Goal: Transaction & Acquisition: Purchase product/service

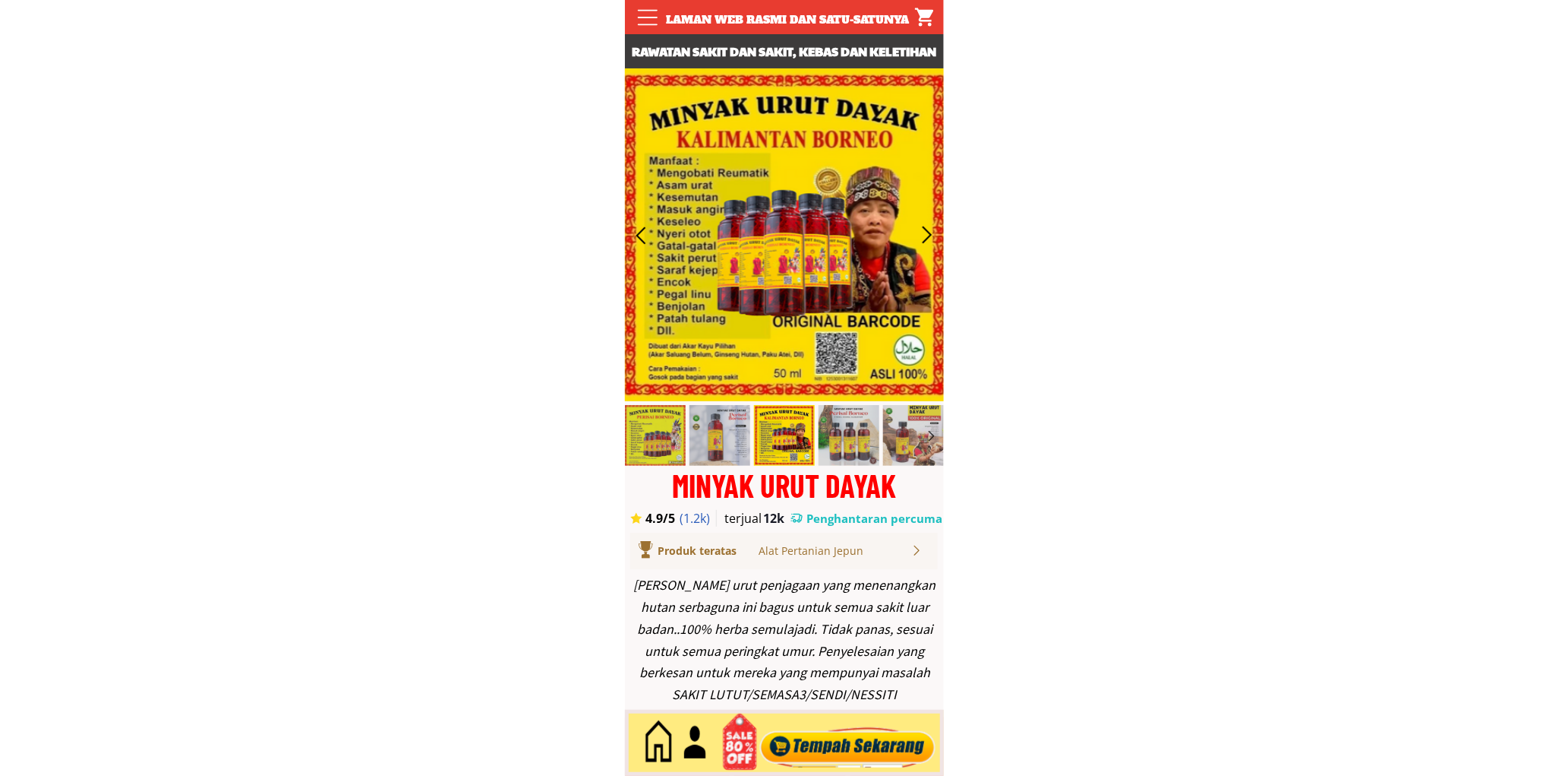
drag, startPoint x: 883, startPoint y: 739, endPoint x: 881, endPoint y: 748, distance: 9.2
click at [883, 745] on div at bounding box center [847, 743] width 184 height 51
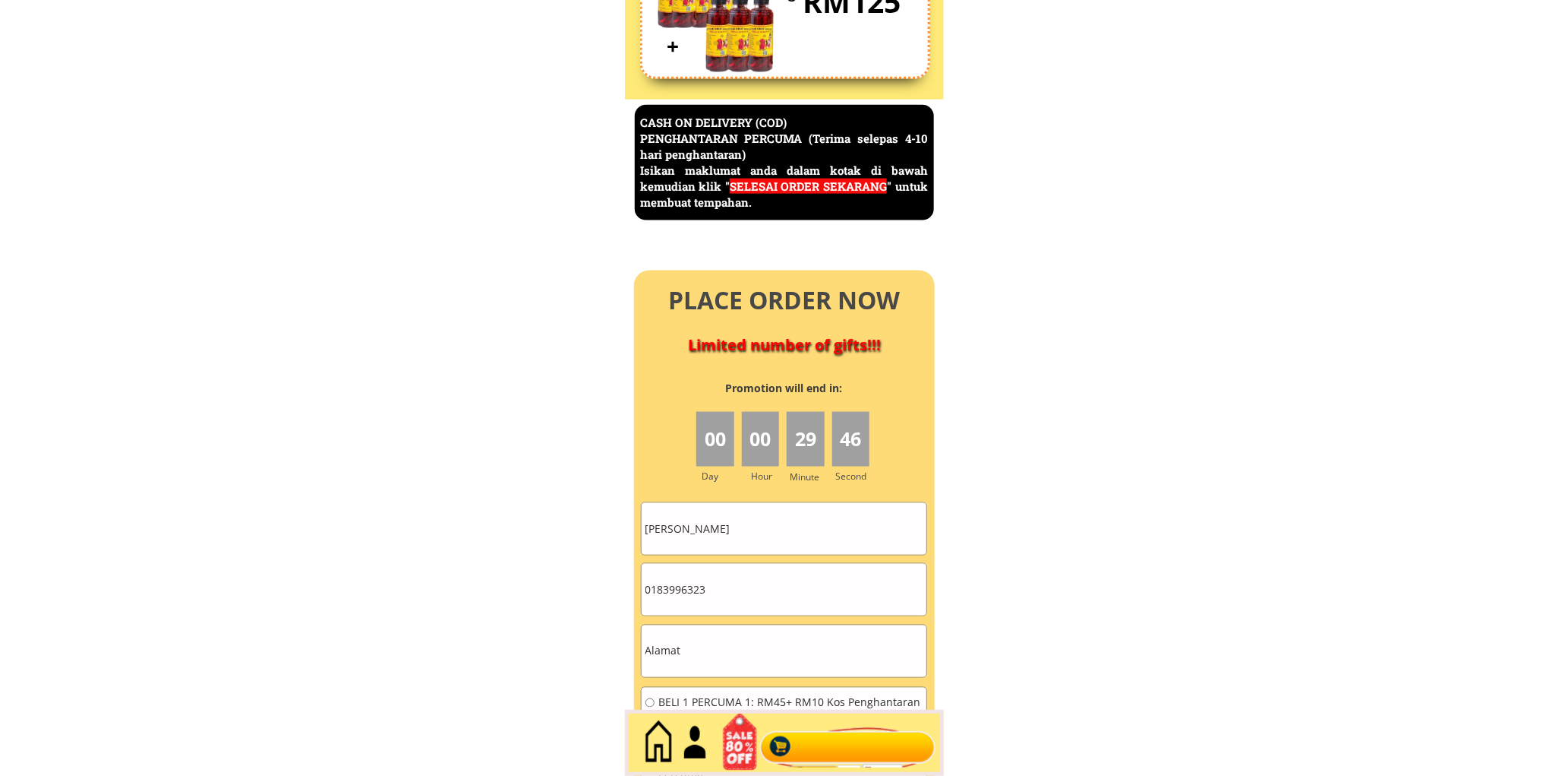
scroll to position [6590, 0]
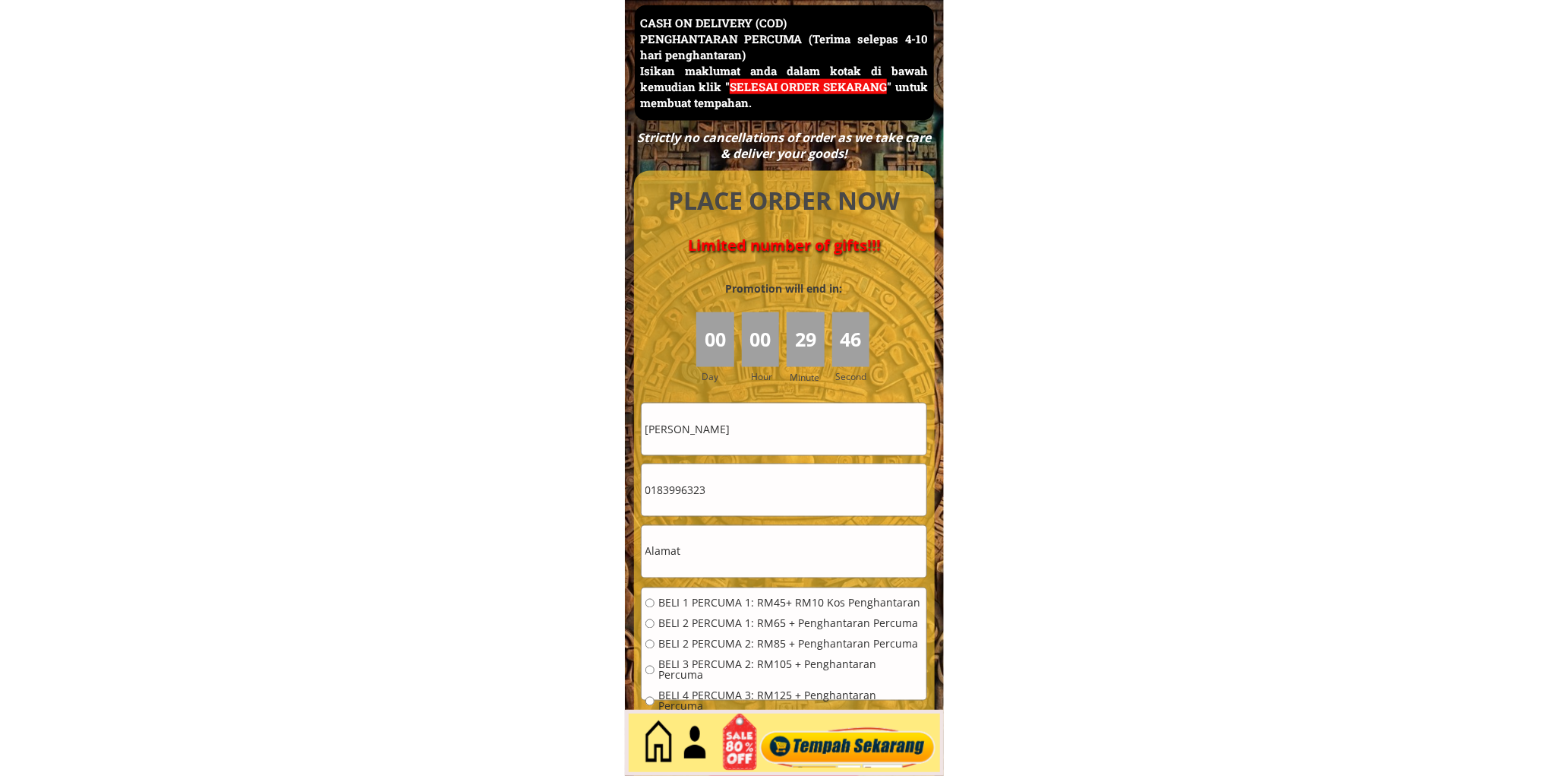
click at [765, 453] on input "Chong mei chin" at bounding box center [784, 429] width 285 height 52
paste input ""A.Aziz Bin Mohamad Mohamad"
click at [649, 424] on input ""A.Aziz Bin Mohamad Mohamad" at bounding box center [784, 429] width 285 height 52
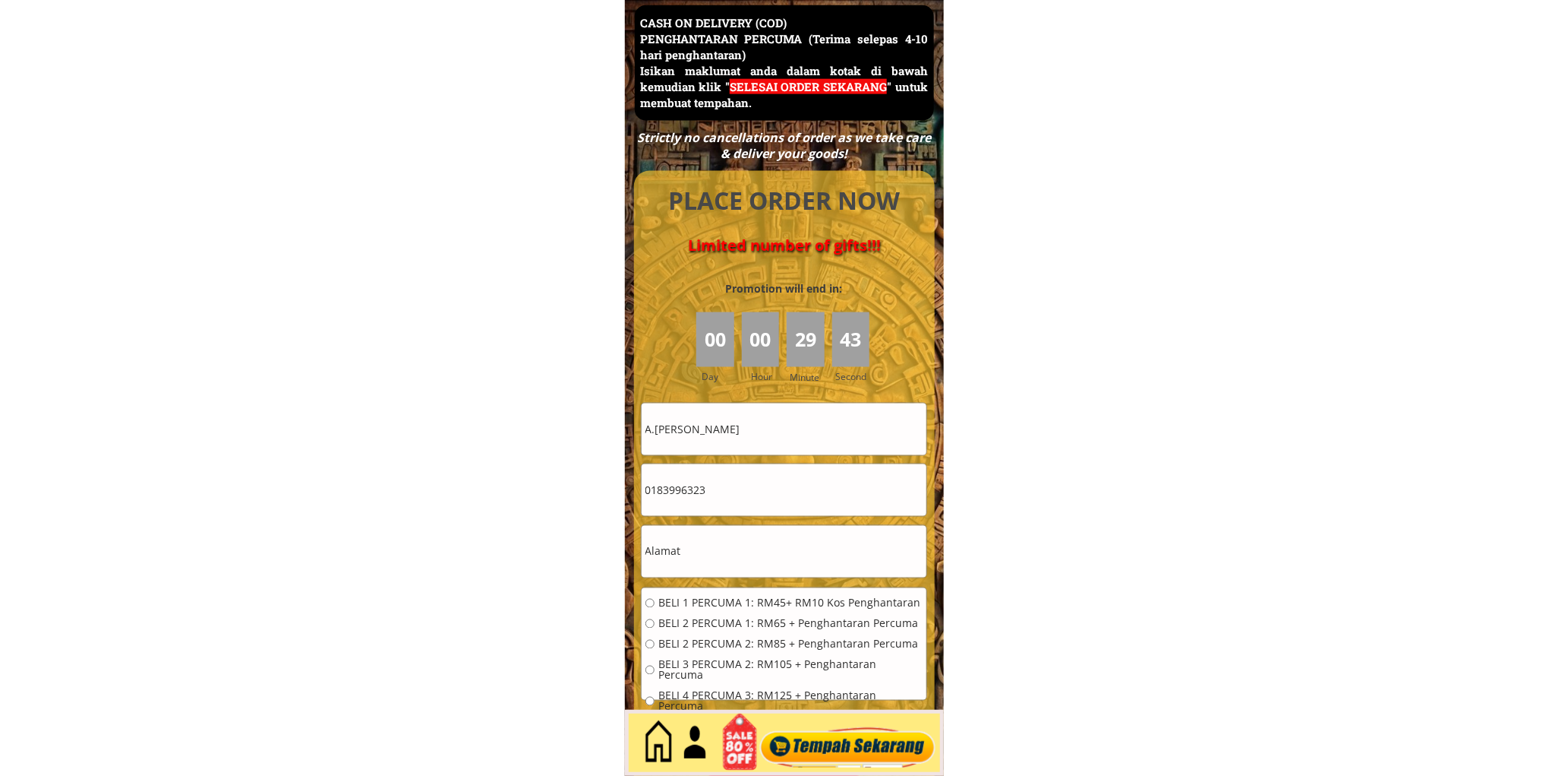
type input "A.[PERSON_NAME]"
click at [787, 498] on input "0183996323" at bounding box center [784, 489] width 285 height 52
paste input "130821132"
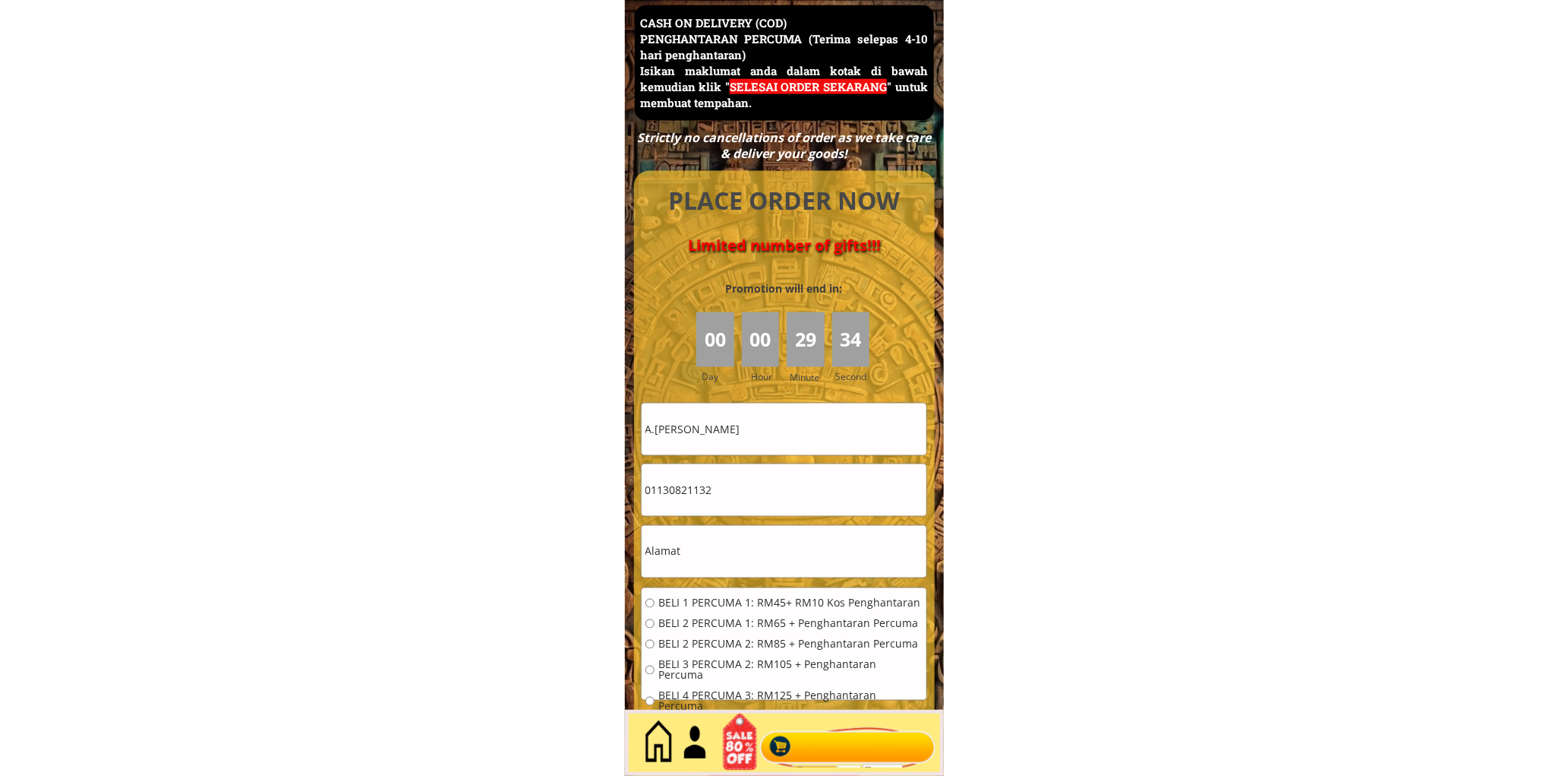
type input "01130821132"
click at [716, 557] on input "text" at bounding box center [784, 551] width 285 height 52
paste input "PT906 Jalan KK 1/6A Bandar Baru Kubang Kerian 16150 Kota Bharu Kelantan"
type input "PT906 Jalan KK 1/6A Bandar Baru Kubang Kerian 16150 Kota Bharu Kelantan"
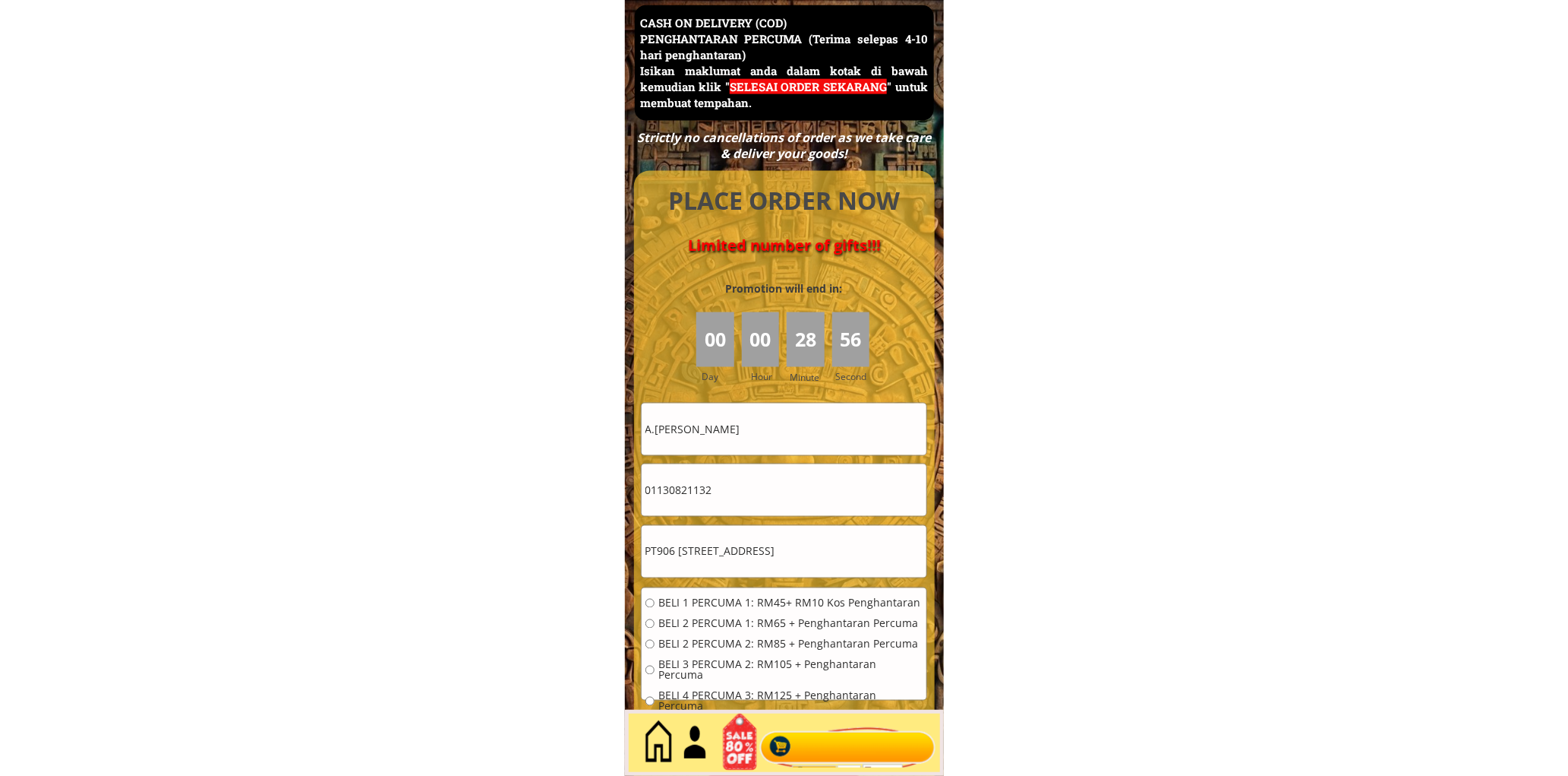
click at [723, 592] on div "BELI 1 PERCUMA 1: RM45+ RM10 Kos Penghantaran BELI 2 PERCUMA 1: RM65 + Penghant…" at bounding box center [784, 660] width 285 height 144
click at [709, 601] on span "BELI 1 PERCUMA 1: RM45+ RM10 Kos Penghantaran" at bounding box center [790, 603] width 264 height 11
radio input "true"
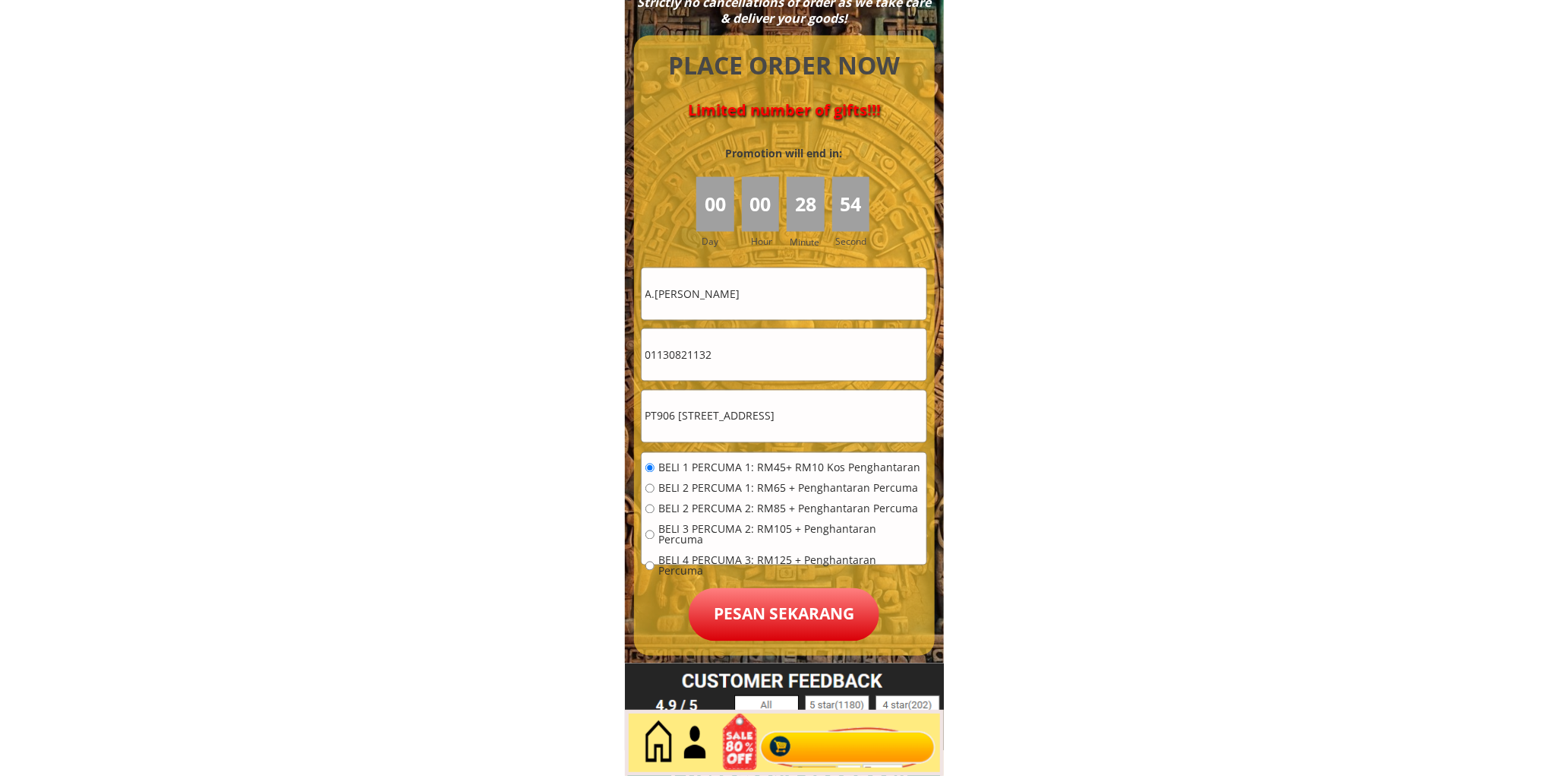
scroll to position [6732, 0]
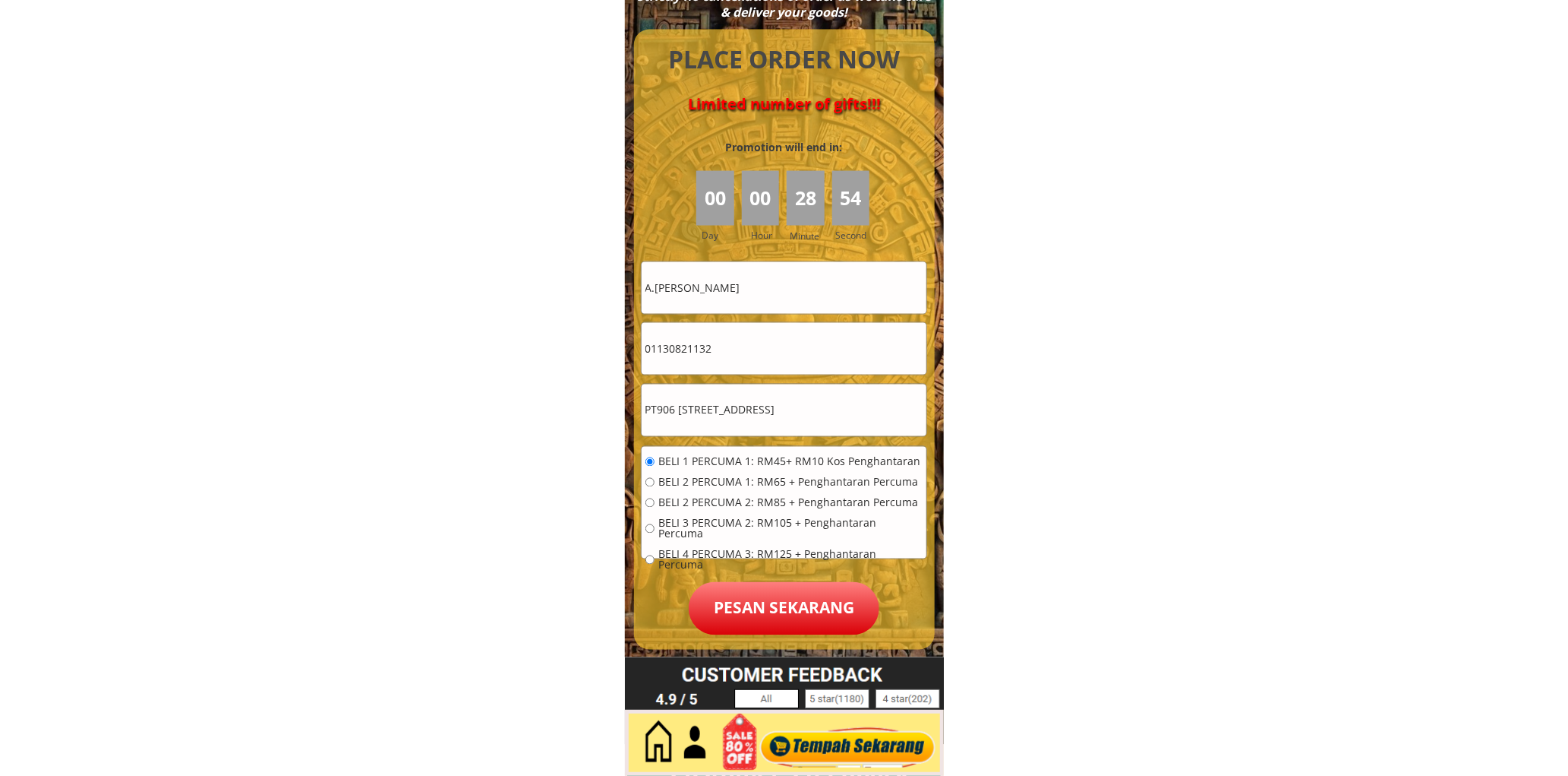
click at [780, 605] on p "Pesan sekarang" at bounding box center [784, 608] width 191 height 53
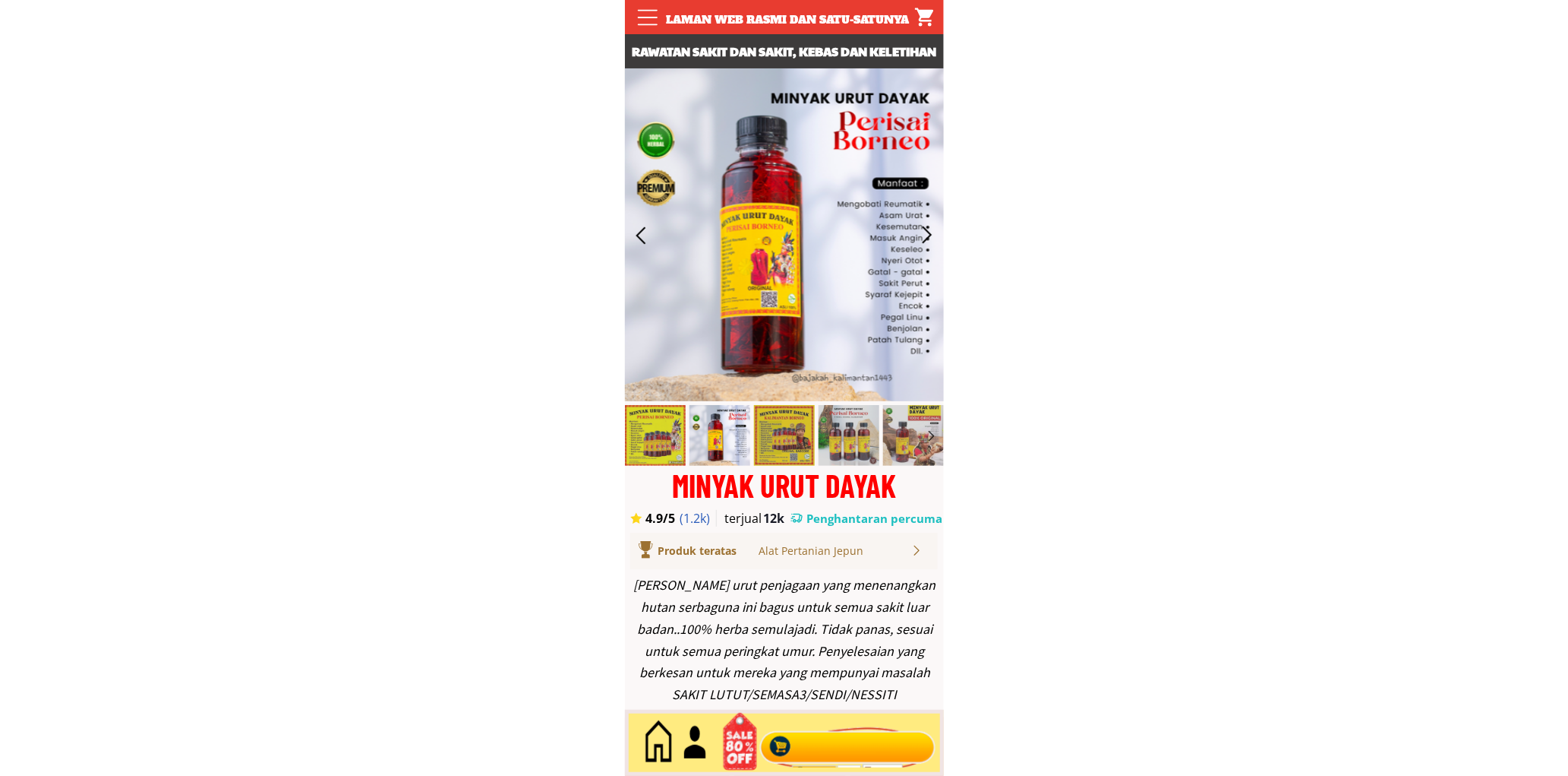
click at [852, 729] on div at bounding box center [847, 743] width 184 height 51
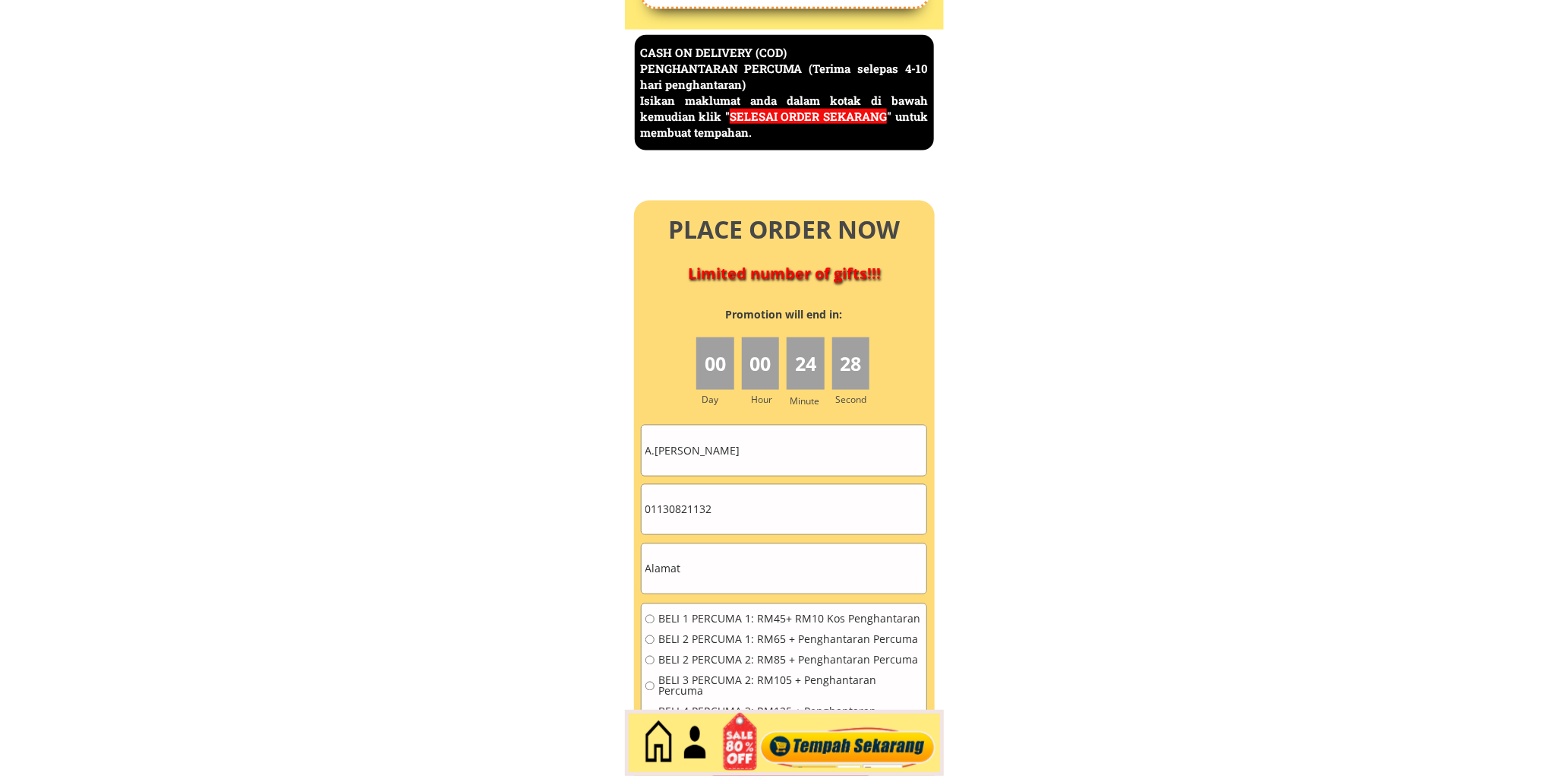
scroll to position [6590, 0]
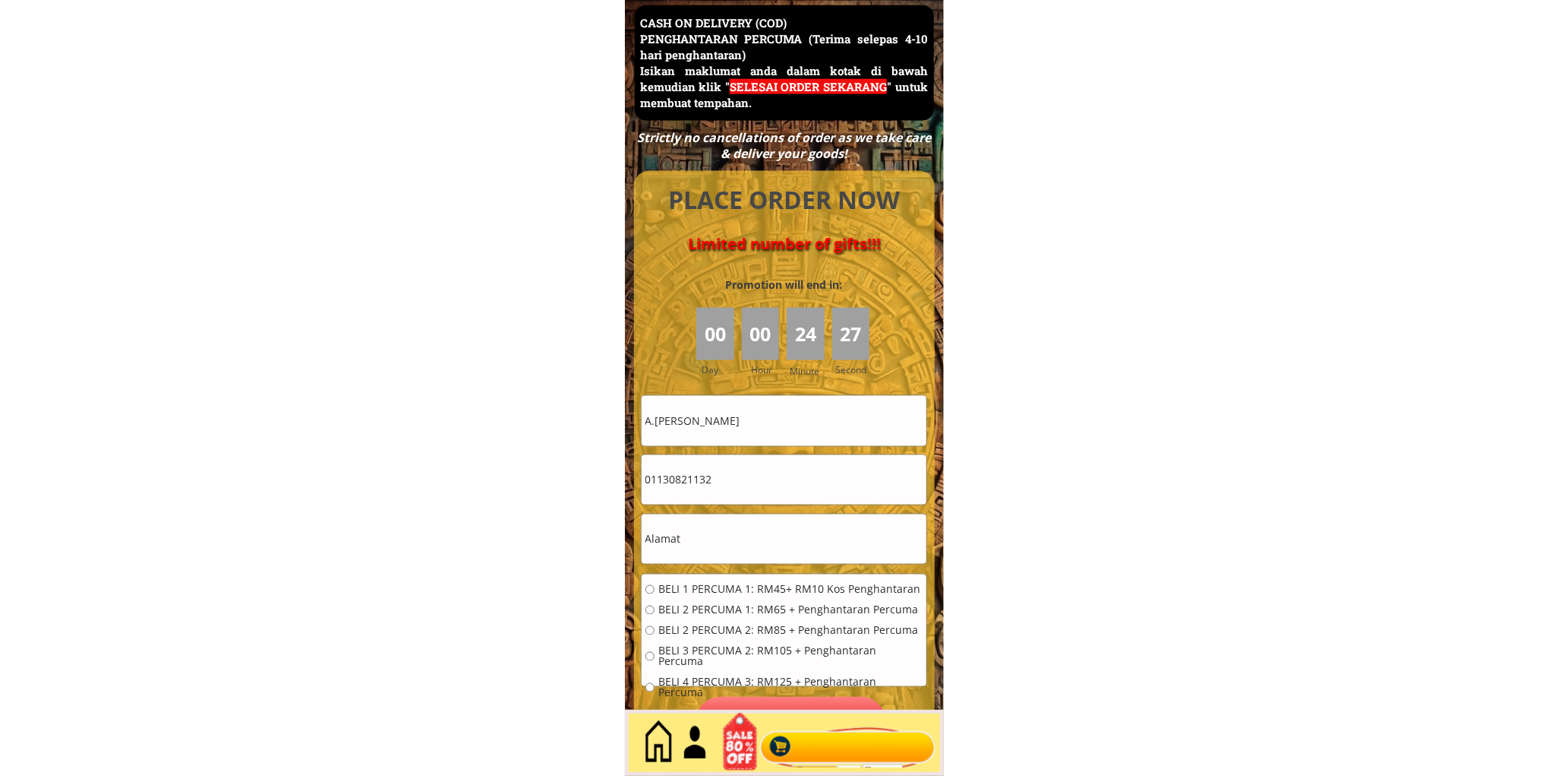
click at [831, 429] on input "A.[PERSON_NAME]" at bounding box center [784, 420] width 285 height 50
click at [830, 429] on input "A.[PERSON_NAME]" at bounding box center [784, 420] width 285 height 50
click at [830, 428] on input "A.[PERSON_NAME]" at bounding box center [784, 420] width 285 height 50
paste input "Hasnah it [PERSON_NAME]"
type input "Hasnah it [PERSON_NAME]"
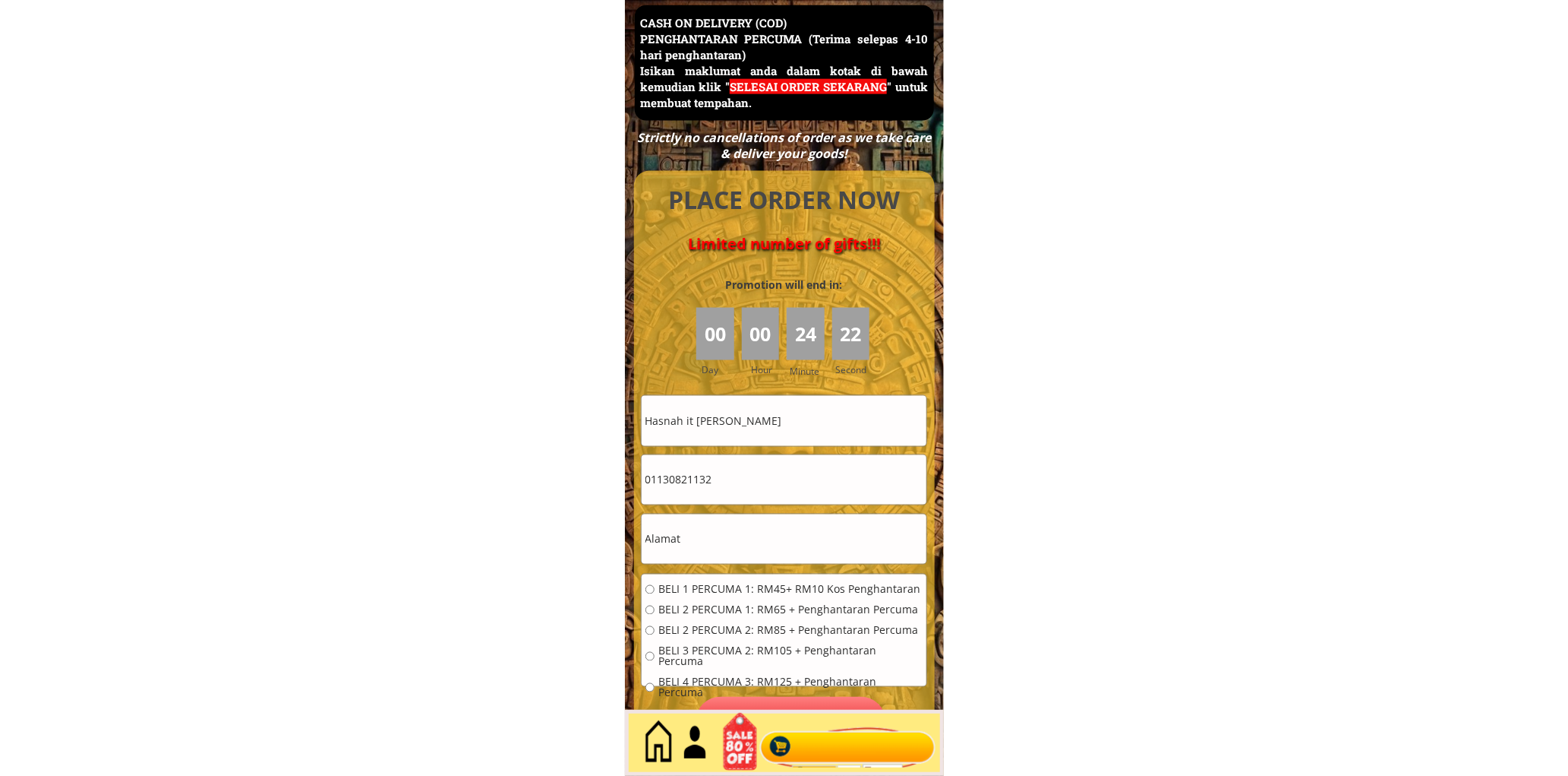
click at [742, 495] on input "01130821132" at bounding box center [784, 479] width 285 height 50
paste input "-31796569"
click at [665, 474] on input "011-31796569" at bounding box center [784, 479] width 285 height 50
type input "01131796569"
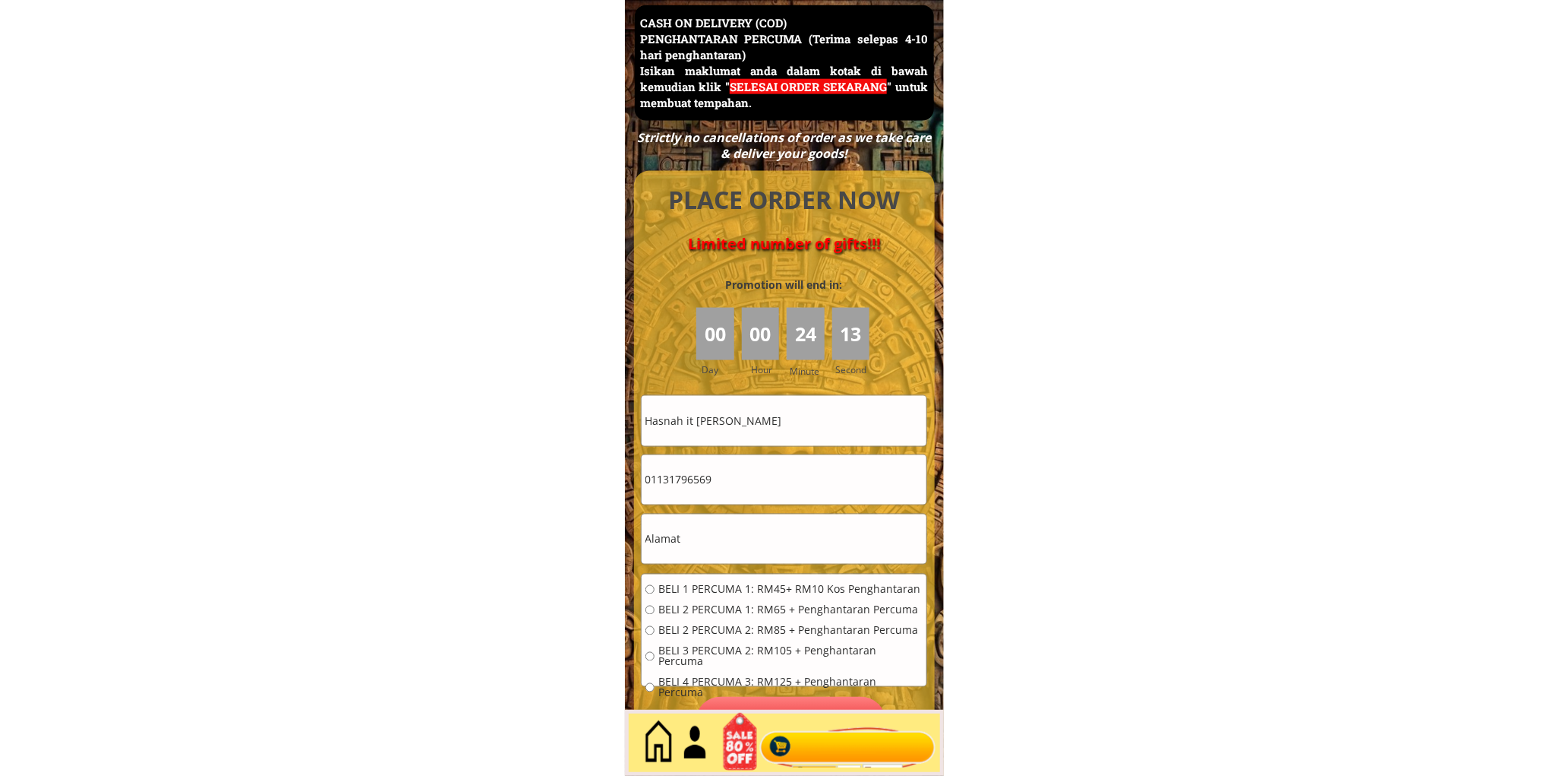
click at [748, 533] on input "text" at bounding box center [784, 539] width 285 height 50
paste input "12-107 bandar 8 [GEOGRAPHIC_DATA][PERSON_NAME].26700.[GEOGRAPHIC_DATA]"
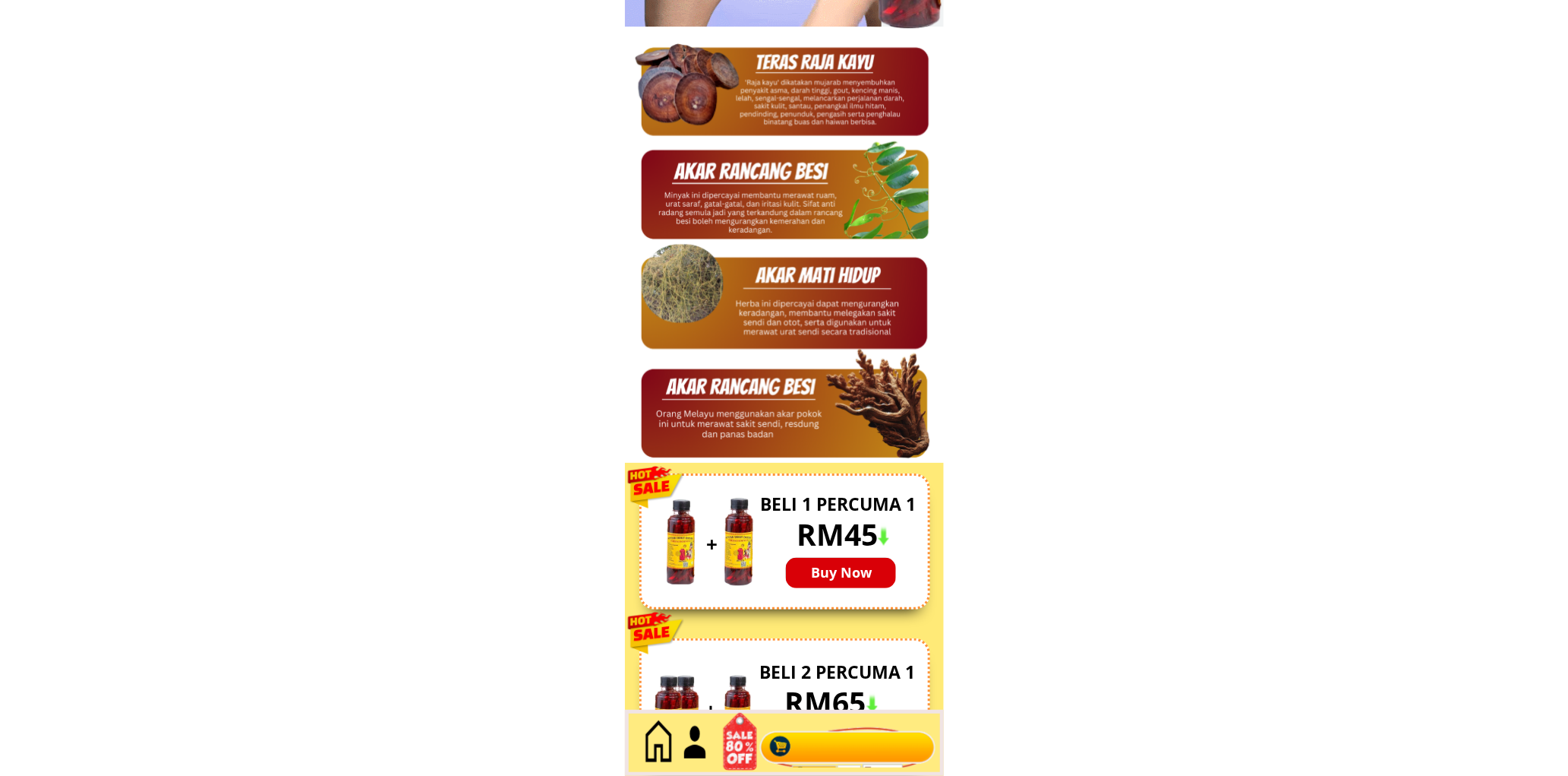
type input "12-107 bandar 8 [GEOGRAPHIC_DATA][PERSON_NAME].26700.[GEOGRAPHIC_DATA]"
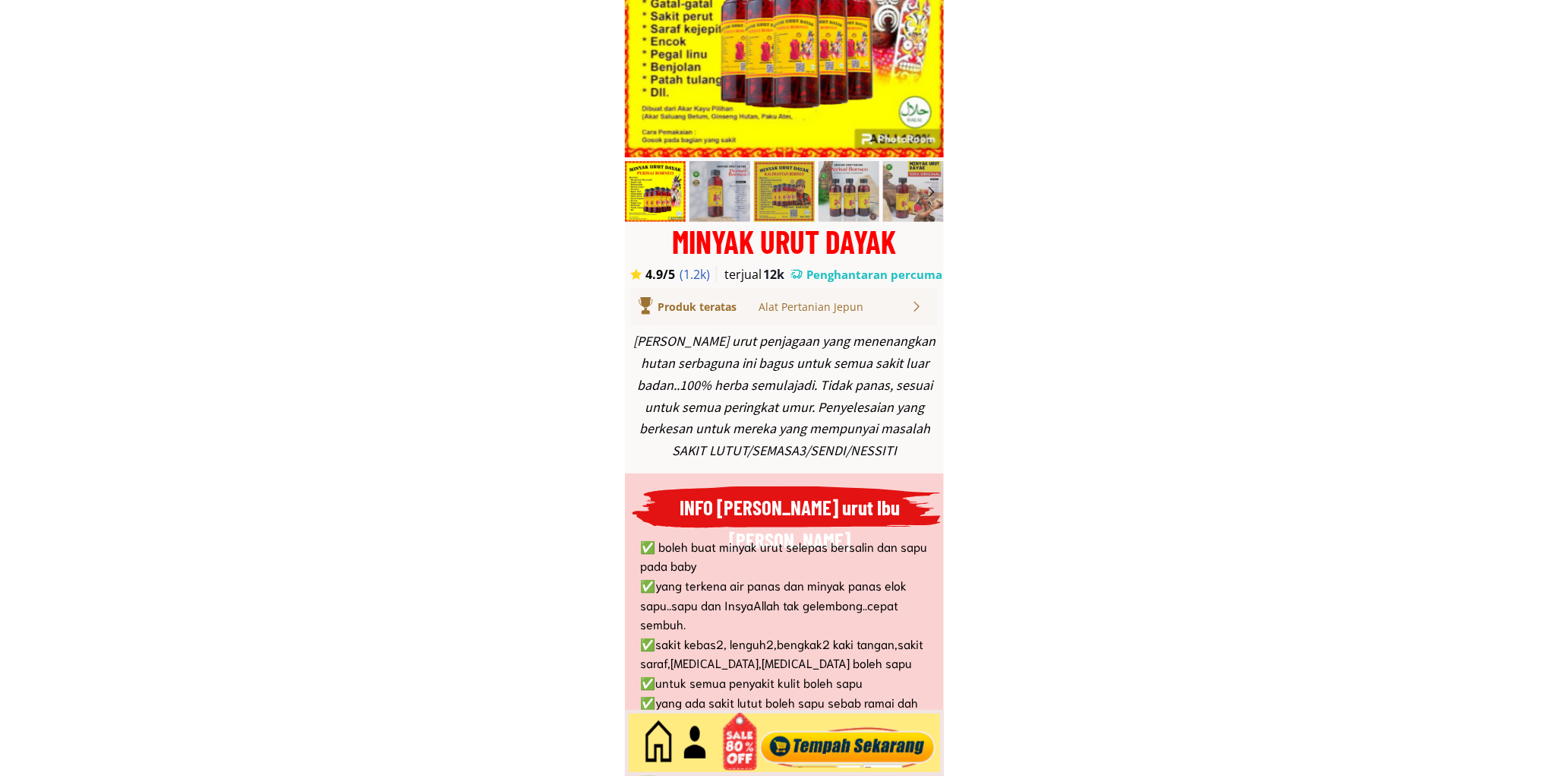
scroll to position [281, 0]
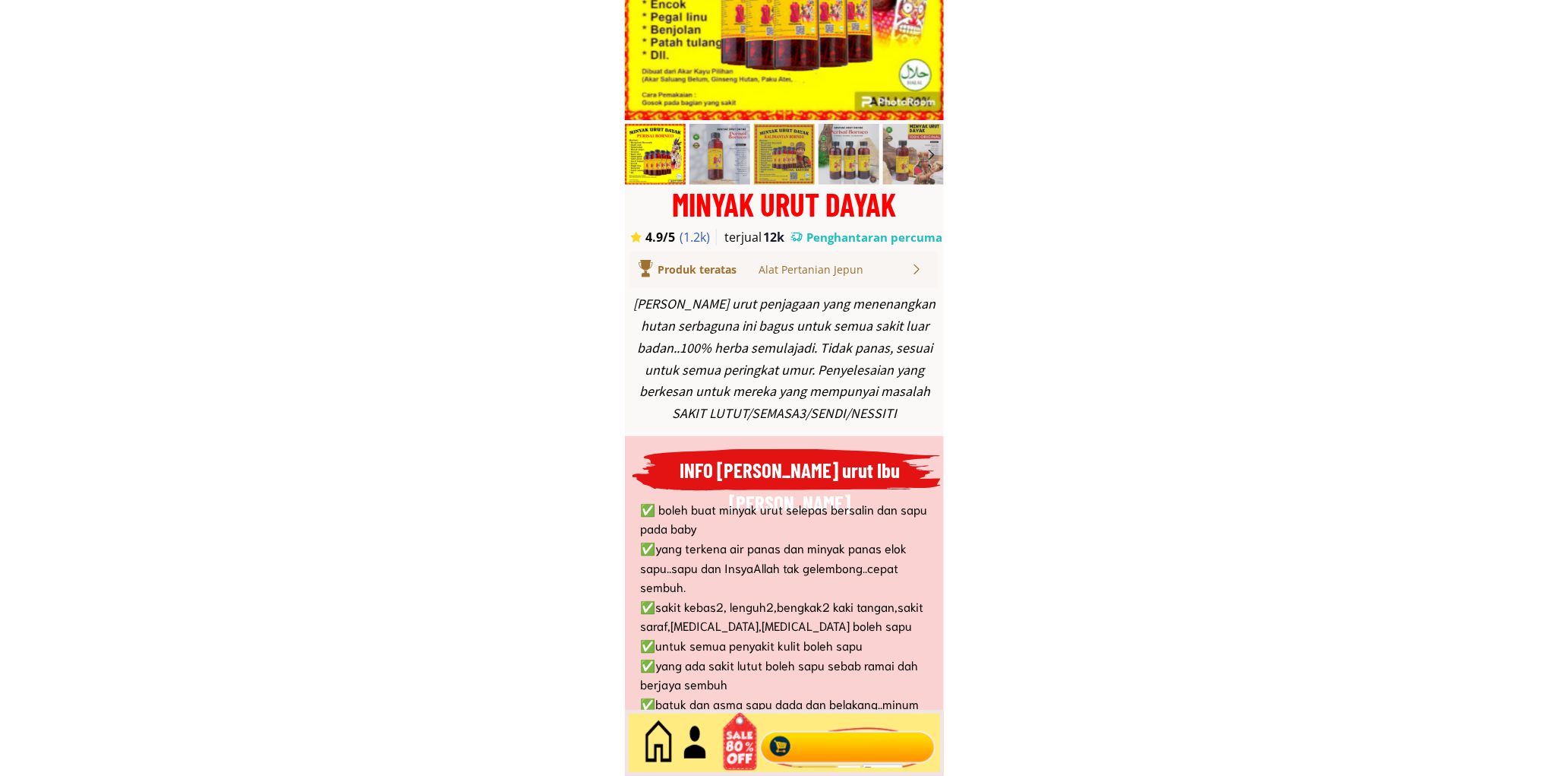
click at [866, 750] on div at bounding box center [847, 743] width 184 height 51
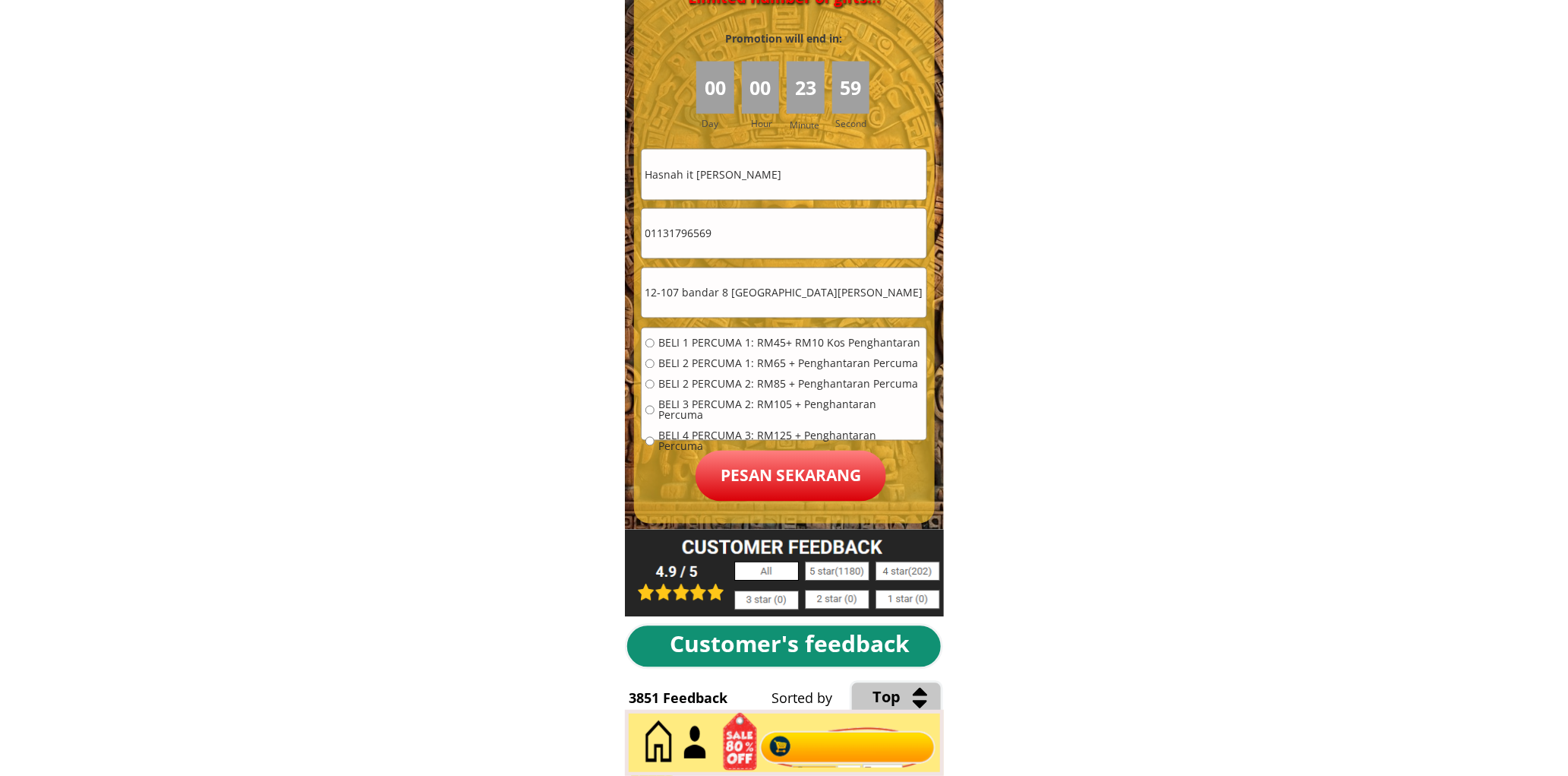
scroll to position [6871, 0]
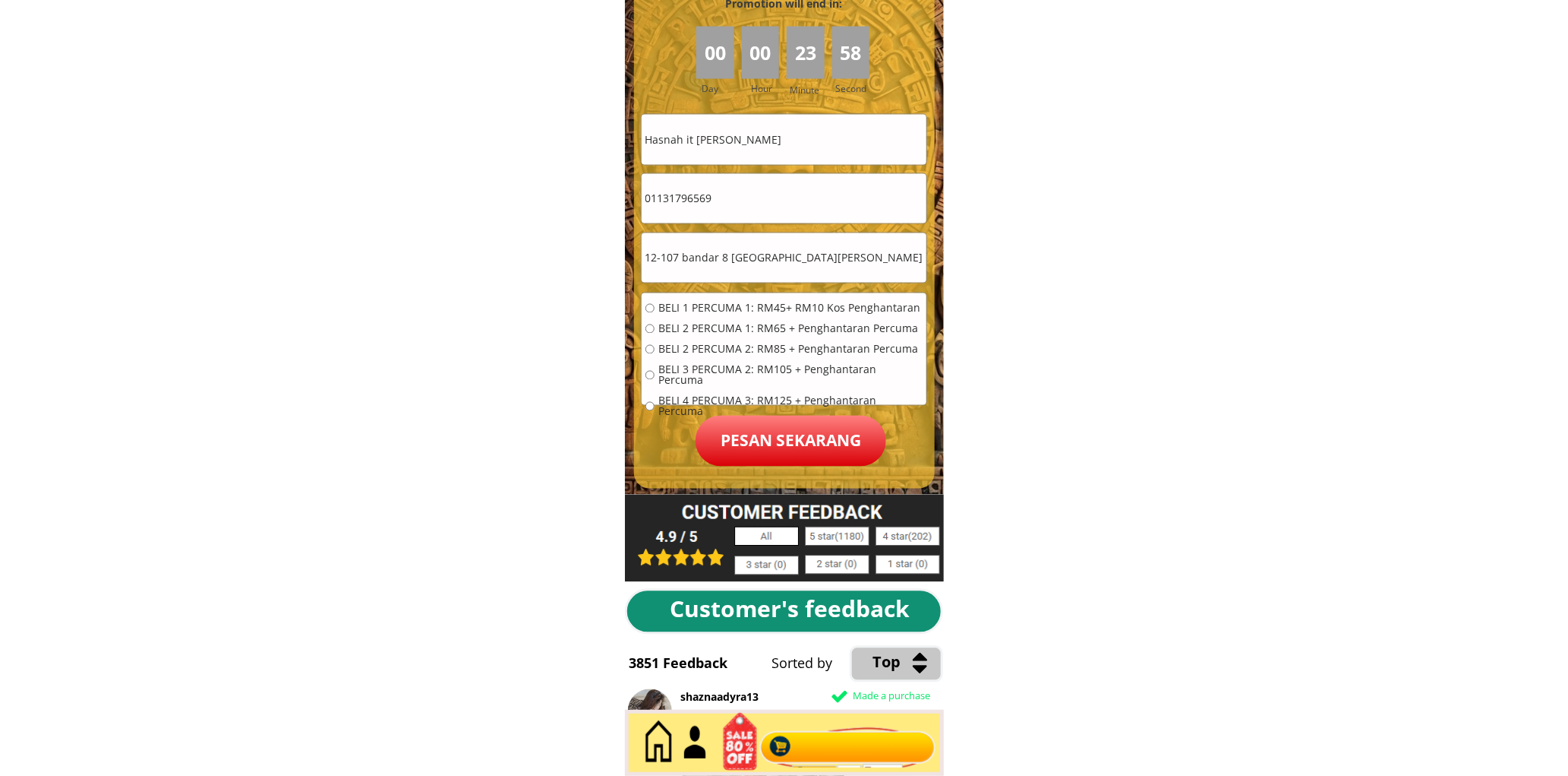
click at [693, 303] on span "BELI 1 PERCUMA 1: RM45+ RM10 Kos Penghantaran" at bounding box center [790, 308] width 264 height 11
radio input "true"
click at [769, 443] on p "Pesan sekarang" at bounding box center [791, 441] width 191 height 51
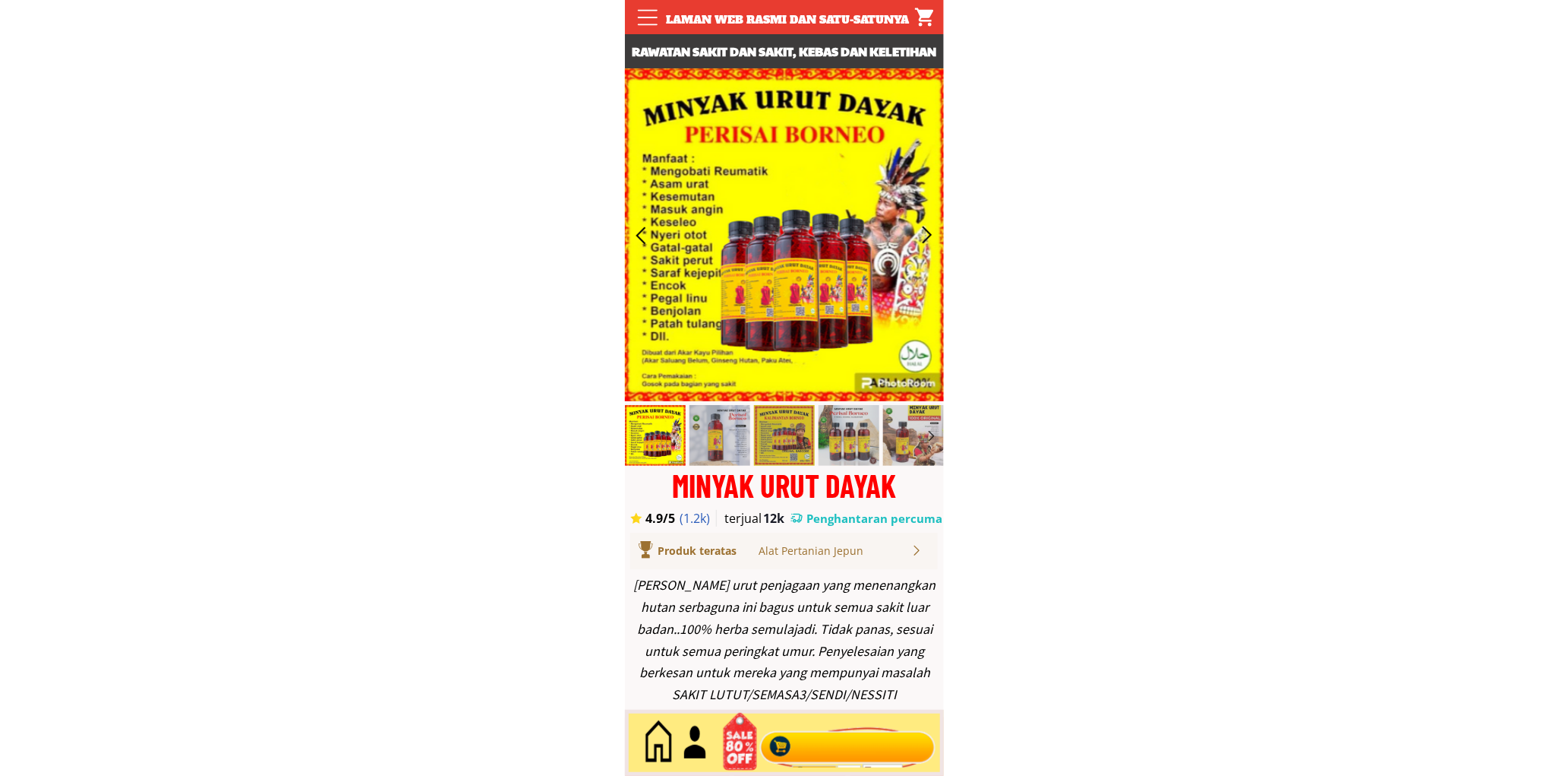
click at [840, 727] on div at bounding box center [847, 743] width 184 height 51
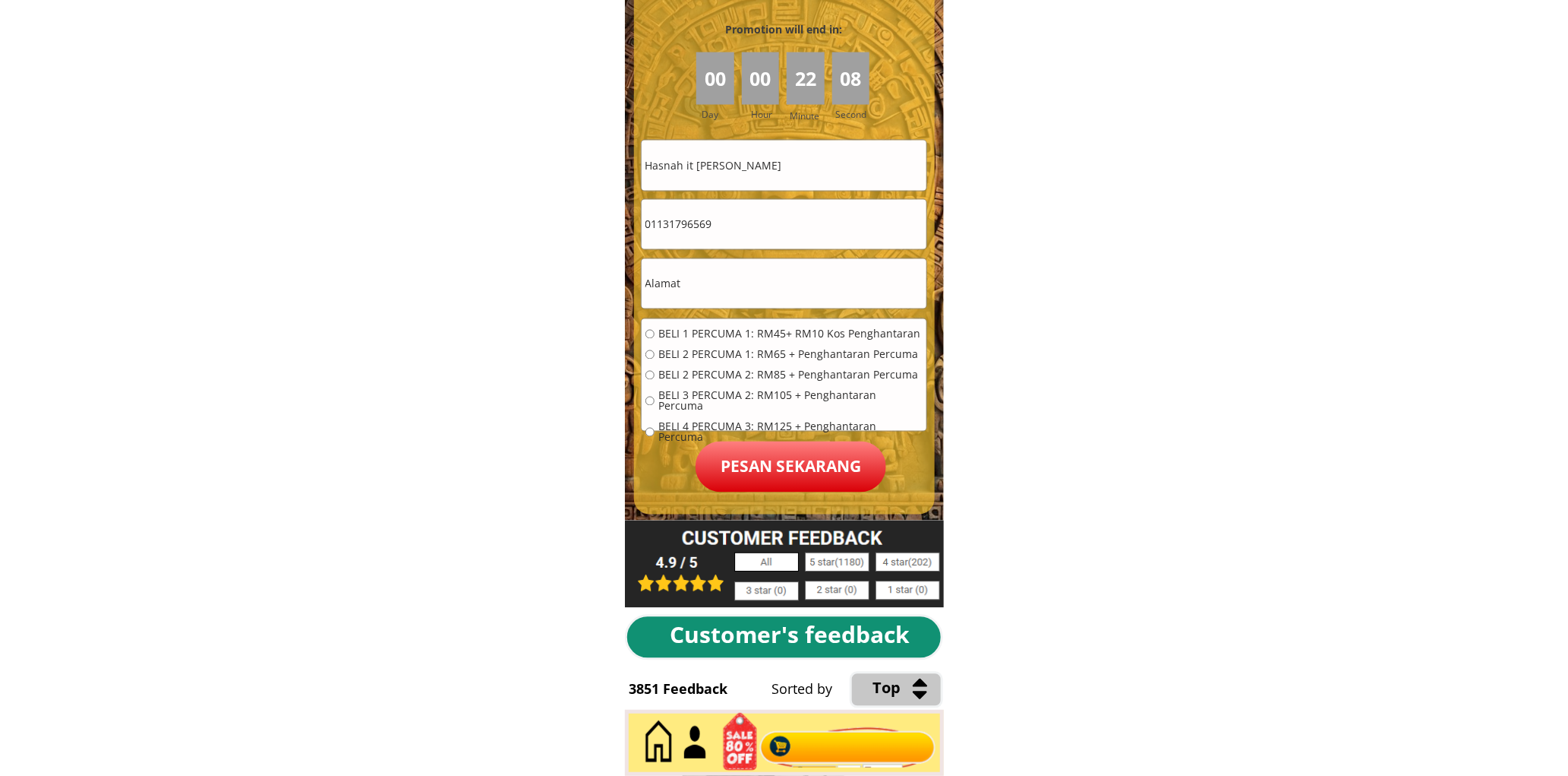
scroll to position [6871, 0]
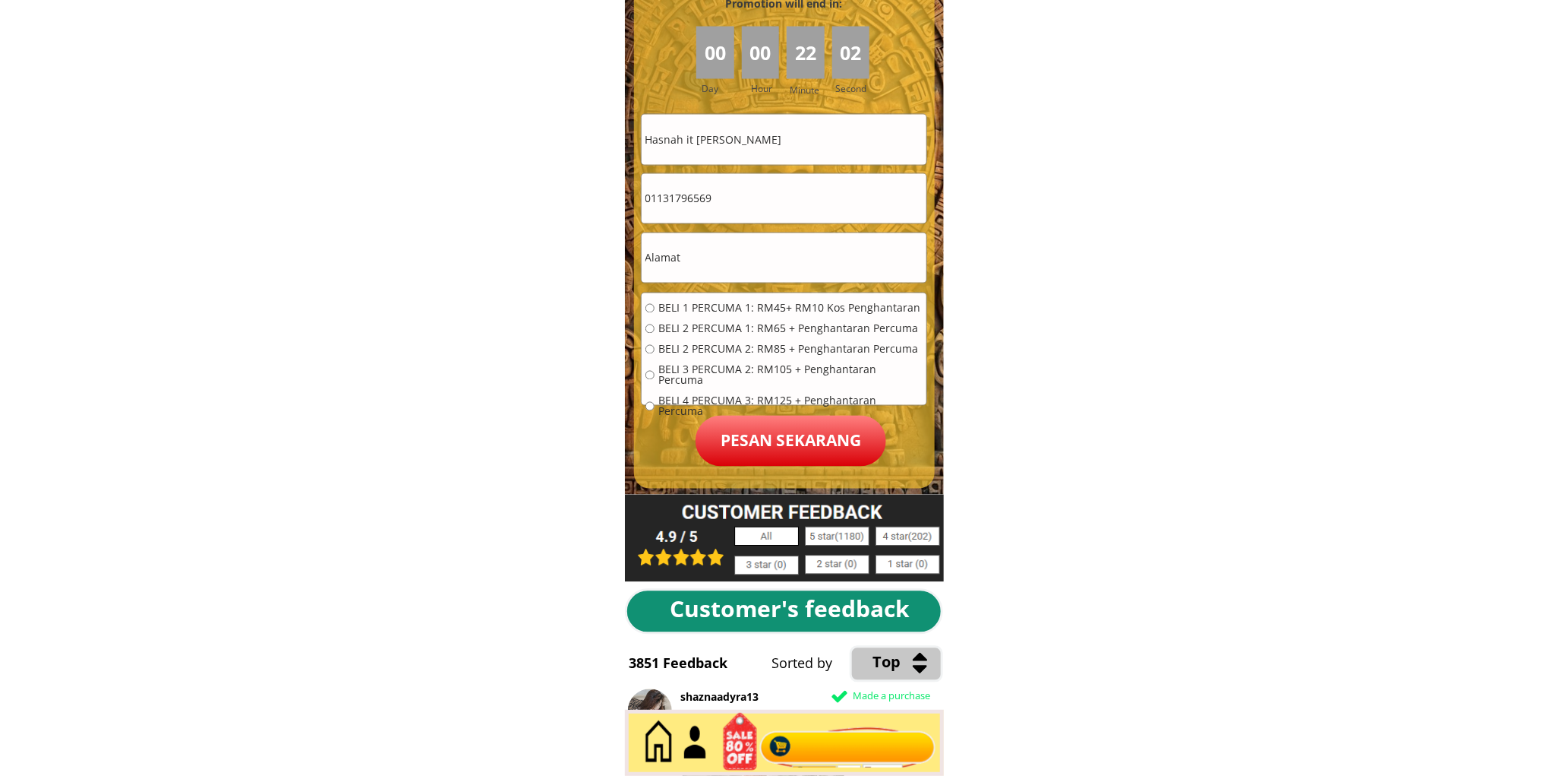
click at [773, 150] on input "Hasnah it [PERSON_NAME]" at bounding box center [784, 139] width 285 height 50
paste input "Fedely Agui"
type input "Fedely Agui"
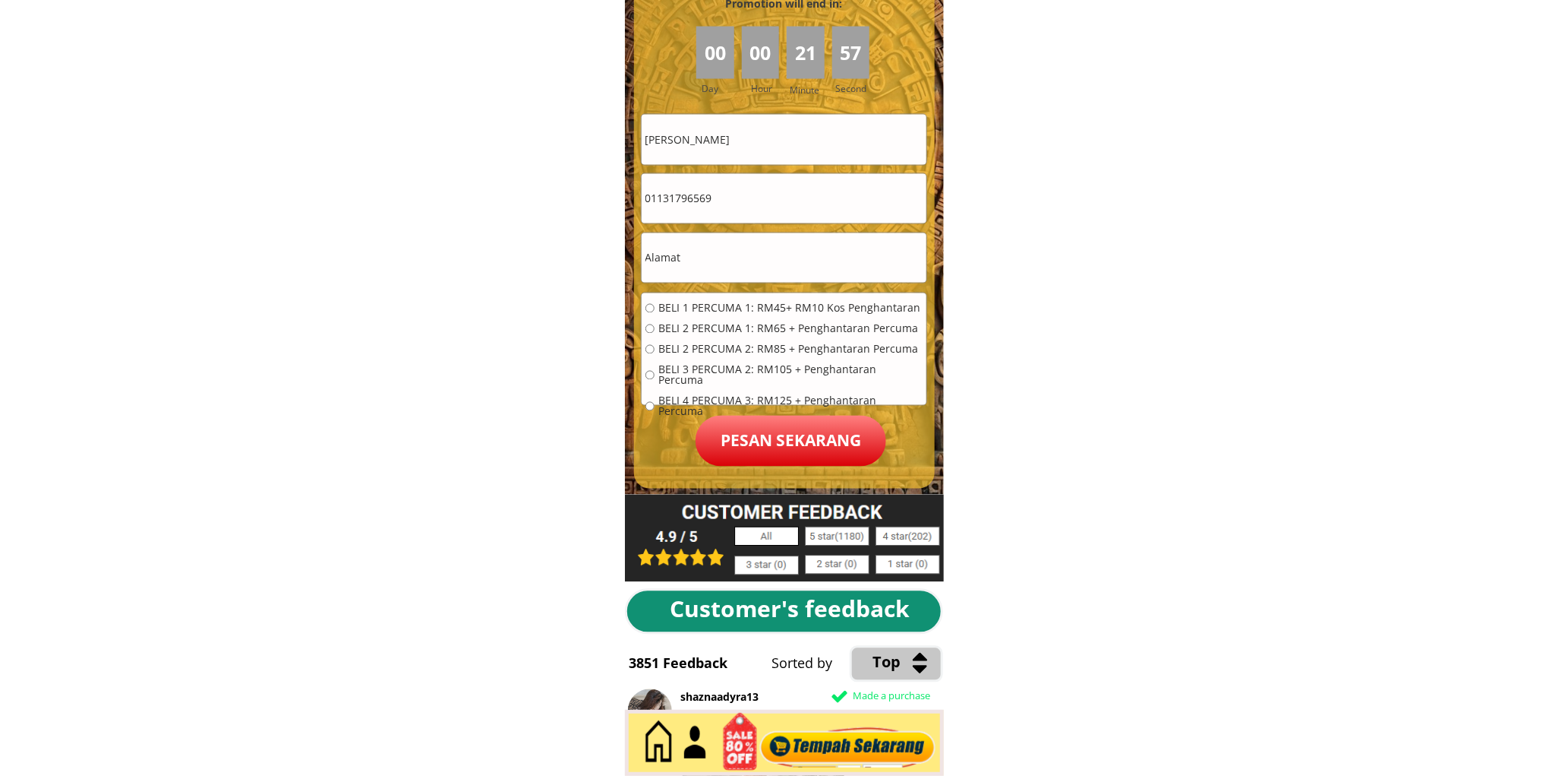
click at [757, 245] on input "text" at bounding box center [784, 258] width 285 height 50
paste input "Kpg klid Dalat,96300 Dalat Sarawak"
type input "Kpg klid Dalat,96300 Dalat Sarawak"
click at [746, 208] on input "01131796569" at bounding box center [784, 198] width 285 height 50
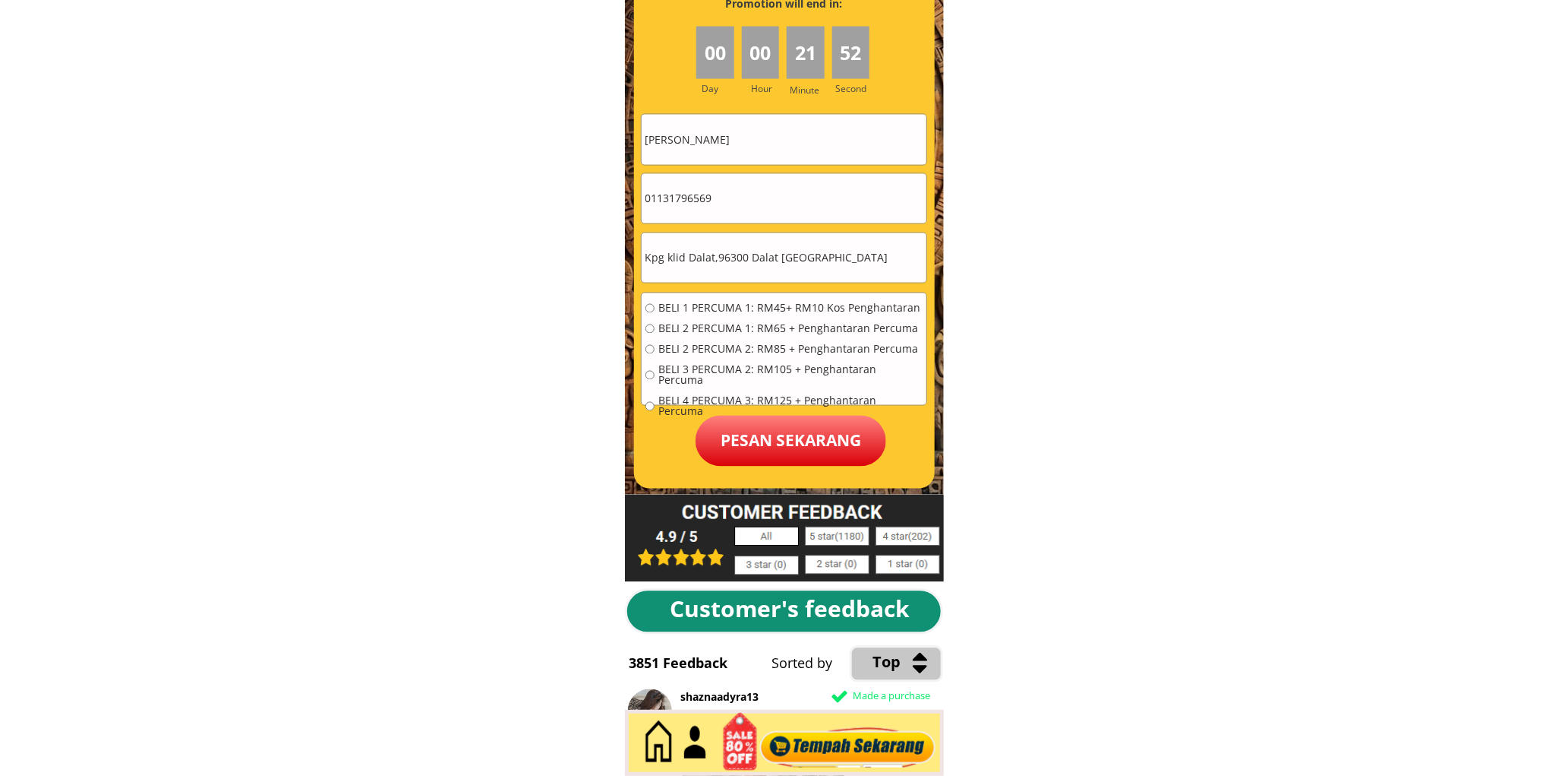
paste input "95438263"
type input "0195438263"
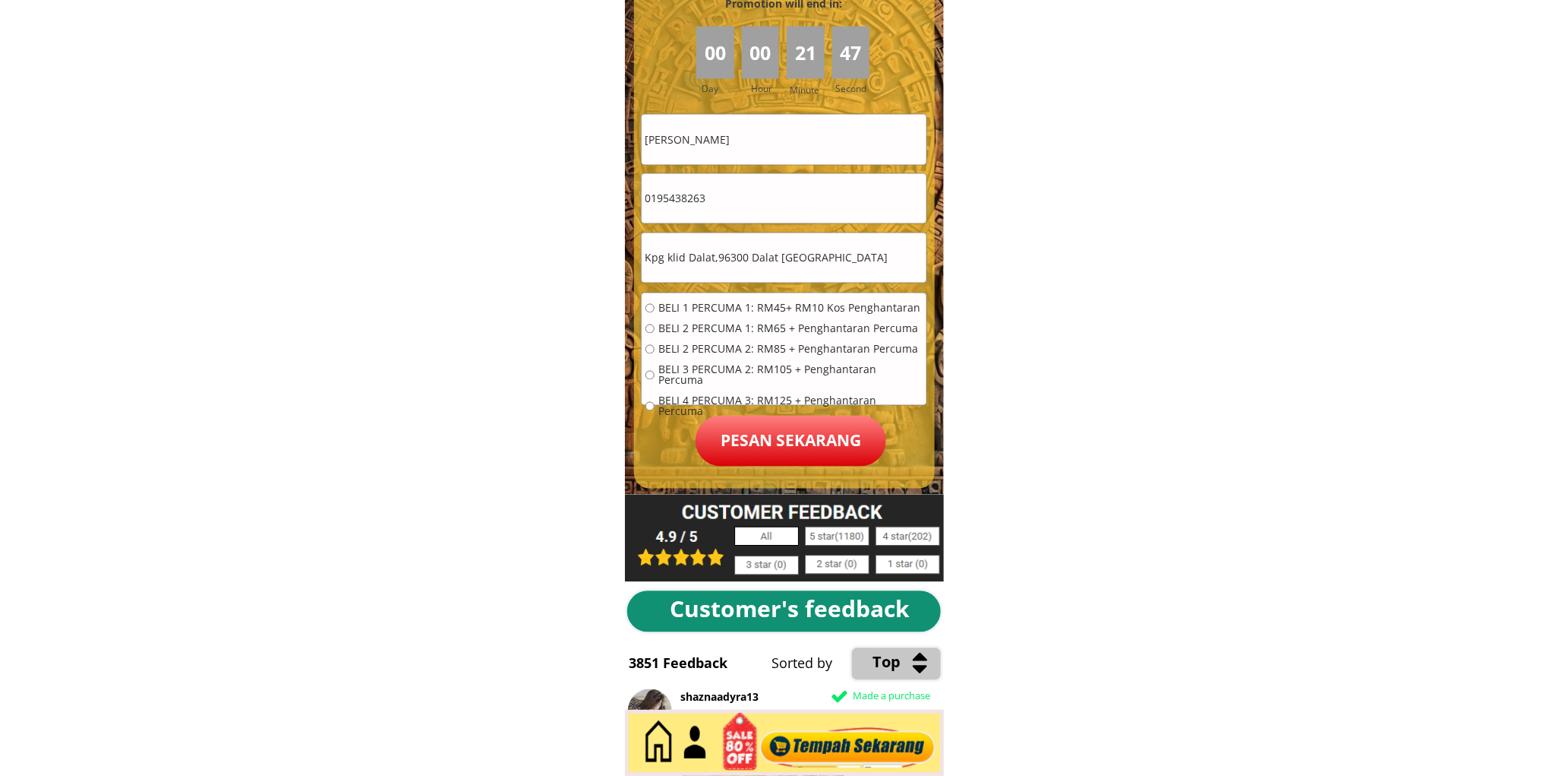
click at [689, 307] on span "BELI 1 PERCUMA 1: RM45+ RM10 Kos Penghantaran" at bounding box center [790, 308] width 264 height 11
radio input "true"
click at [754, 433] on p "Pesan sekarang" at bounding box center [791, 441] width 191 height 51
